Goal: Information Seeking & Learning: Learn about a topic

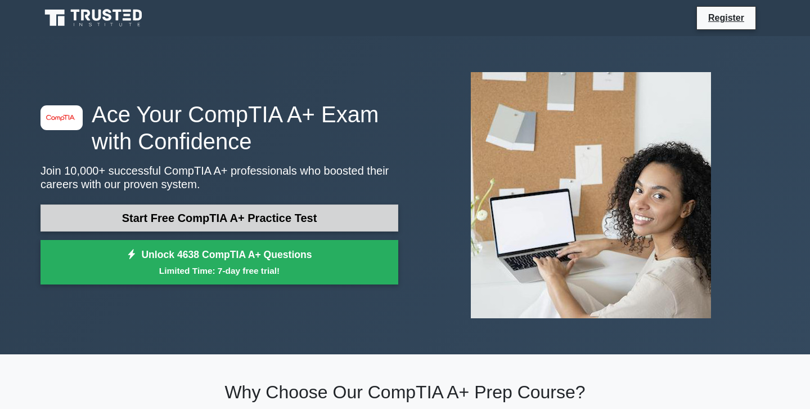
click at [253, 208] on link "Start Free CompTIA A+ Practice Test" at bounding box center [220, 217] width 358 height 27
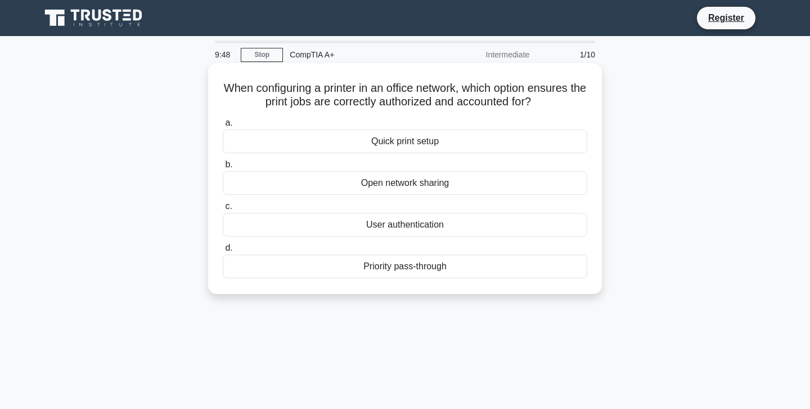
click at [392, 219] on div "User authentication" at bounding box center [405, 225] width 365 height 24
click at [223, 210] on input "c. User authentication" at bounding box center [223, 206] width 0 height 7
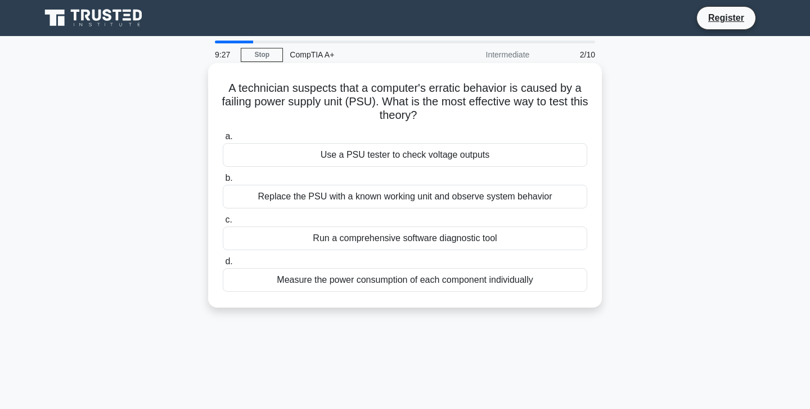
click at [428, 240] on div "Run a comprehensive software diagnostic tool" at bounding box center [405, 238] width 365 height 24
click at [223, 223] on input "c. Run a comprehensive software diagnostic tool" at bounding box center [223, 219] width 0 height 7
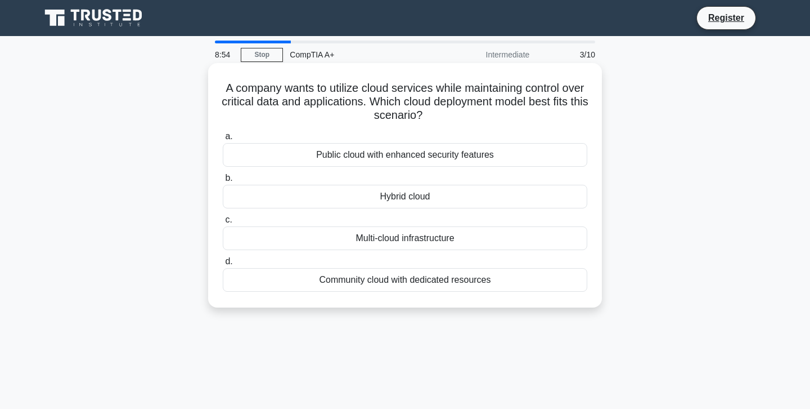
click at [405, 196] on div "Hybrid cloud" at bounding box center [405, 197] width 365 height 24
click at [223, 182] on input "b. Hybrid cloud" at bounding box center [223, 177] width 0 height 7
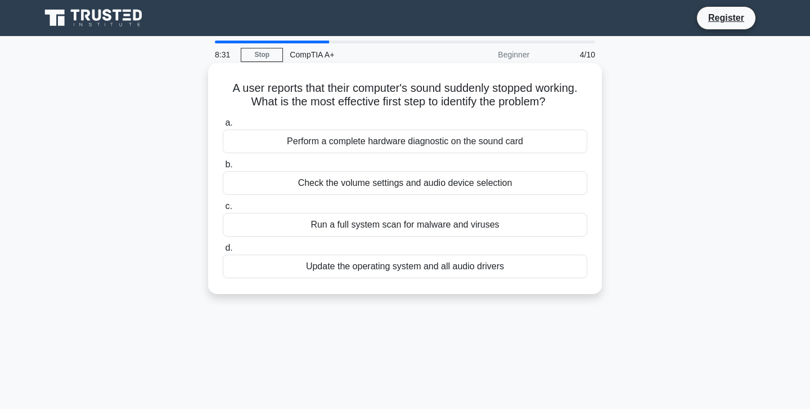
click at [383, 183] on div "Check the volume settings and audio device selection" at bounding box center [405, 183] width 365 height 24
click at [223, 168] on input "b. Check the volume settings and audio device selection" at bounding box center [223, 164] width 0 height 7
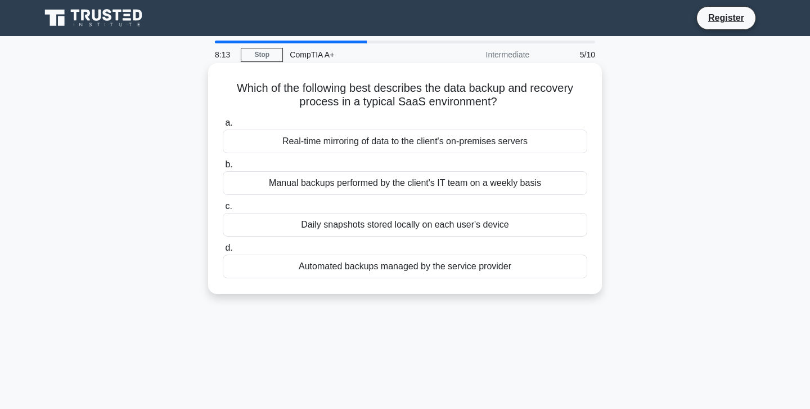
click at [429, 269] on div "Automated backups managed by the service provider" at bounding box center [405, 266] width 365 height 24
click at [223, 252] on input "d. Automated backups managed by the service provider" at bounding box center [223, 247] width 0 height 7
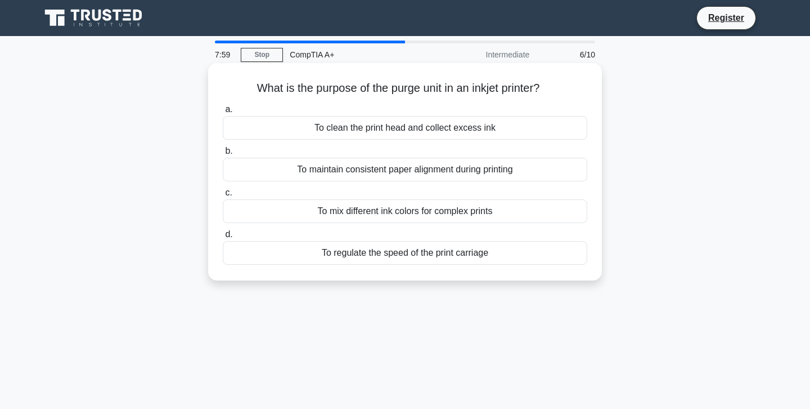
click at [428, 124] on div "To clean the print head and collect excess ink" at bounding box center [405, 128] width 365 height 24
click at [223, 113] on input "a. To clean the print head and collect excess ink" at bounding box center [223, 109] width 0 height 7
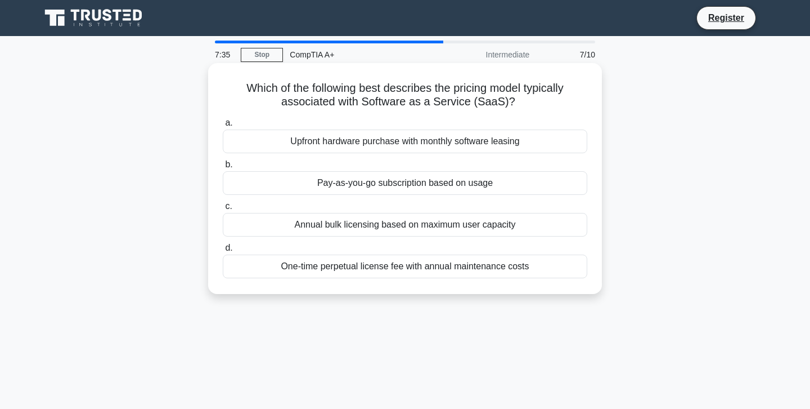
click at [417, 221] on div "Annual bulk licensing based on maximum user capacity" at bounding box center [405, 225] width 365 height 24
click at [223, 210] on input "c. Annual bulk licensing based on maximum user capacity" at bounding box center [223, 206] width 0 height 7
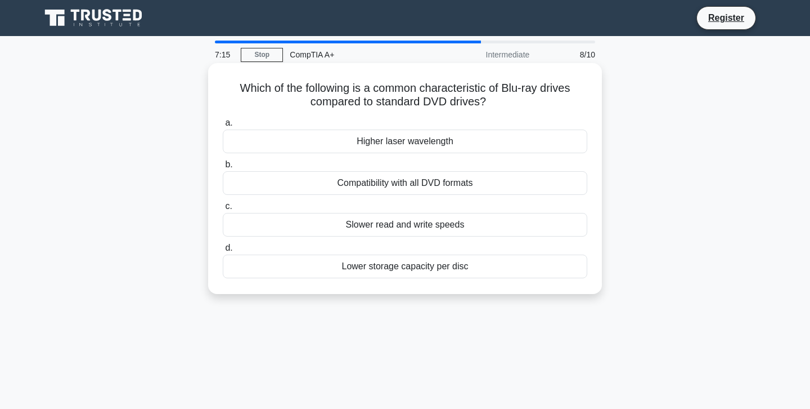
click at [421, 143] on div "Higher laser wavelength" at bounding box center [405, 141] width 365 height 24
click at [223, 127] on input "a. Higher laser wavelength" at bounding box center [223, 122] width 0 height 7
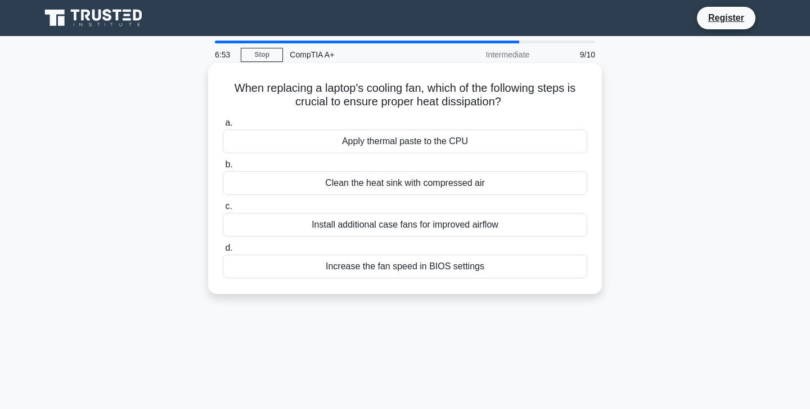
click at [412, 141] on div "Apply thermal paste to the CPU" at bounding box center [405, 141] width 365 height 24
click at [223, 127] on input "a. Apply thermal paste to the CPU" at bounding box center [223, 122] width 0 height 7
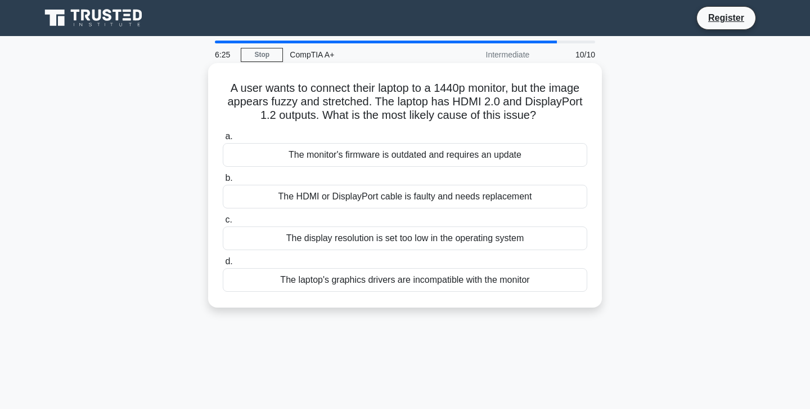
click at [404, 280] on div "The laptop's graphics drivers are incompatible with the monitor" at bounding box center [405, 280] width 365 height 24
click at [223, 265] on input "d. The laptop's graphics drivers are incompatible with the monitor" at bounding box center [223, 261] width 0 height 7
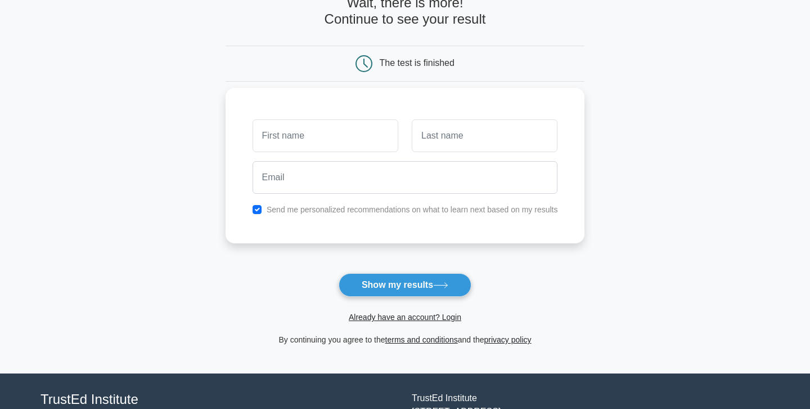
scroll to position [157, 0]
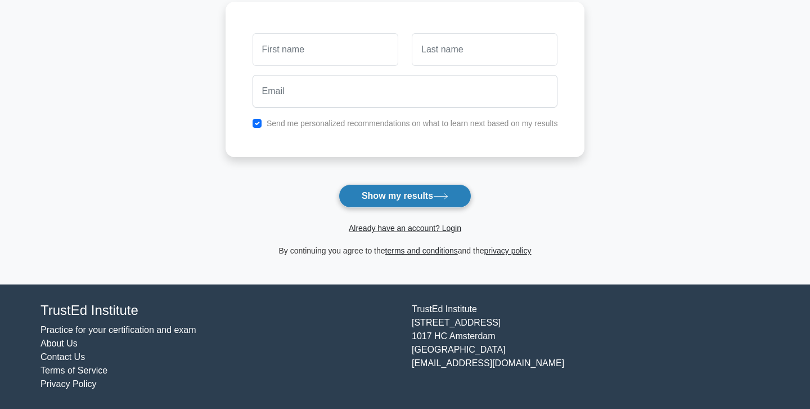
click at [430, 196] on button "Show my results" at bounding box center [405, 196] width 133 height 24
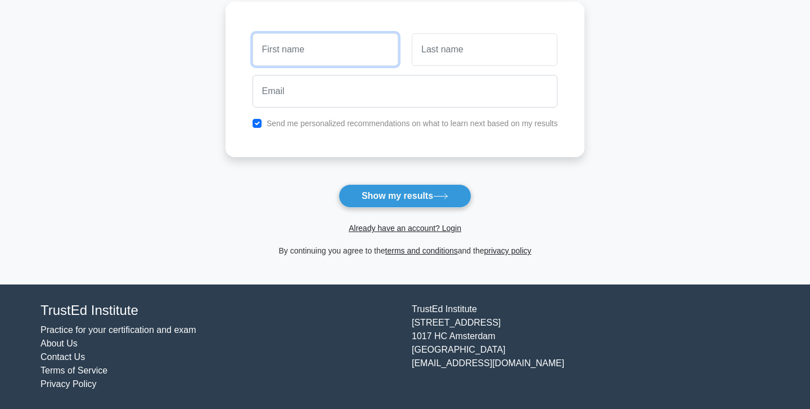
scroll to position [0, 0]
